Goal: Obtain resource: Obtain resource

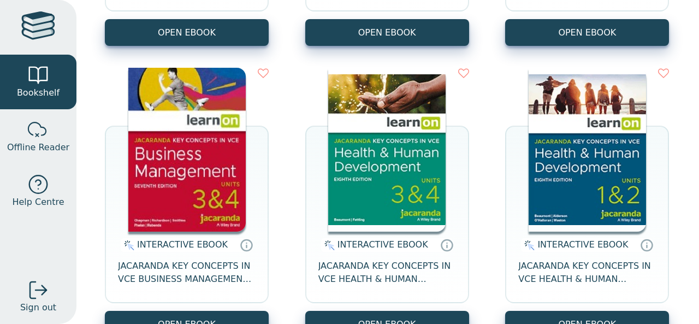
scroll to position [2123, 0]
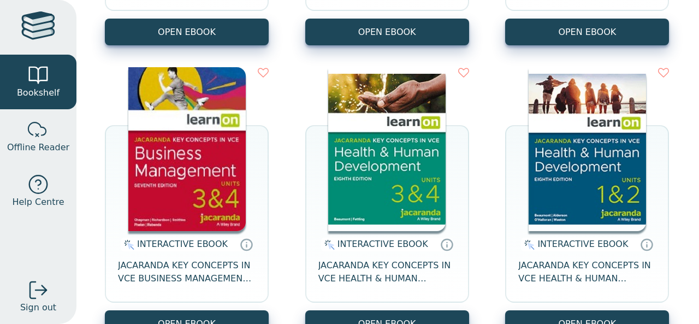
click at [192, 147] on img at bounding box center [186, 149] width 117 height 164
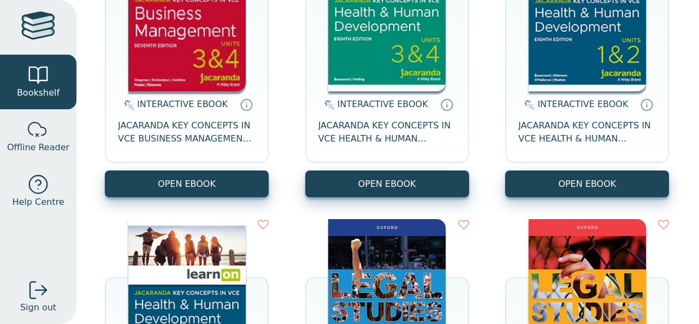
scroll to position [2263, 0]
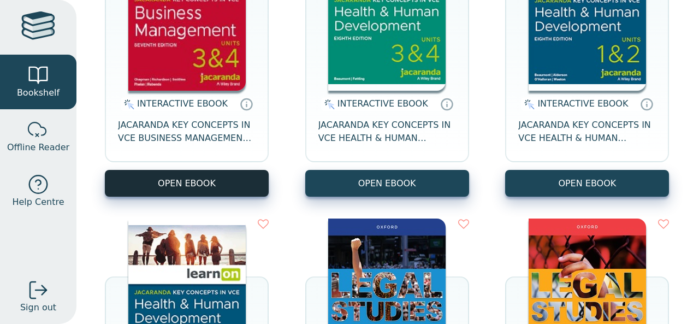
click at [195, 183] on button "OPEN EBOOK" at bounding box center [187, 183] width 164 height 27
